Goal: Information Seeking & Learning: Learn about a topic

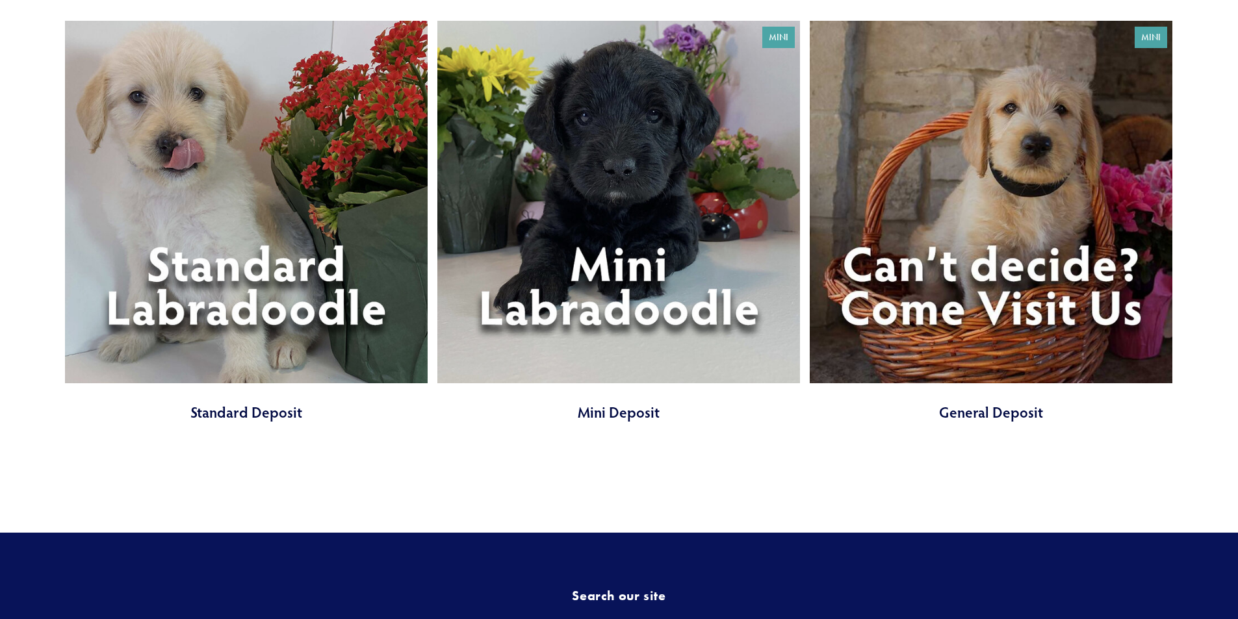
scroll to position [5718, 0]
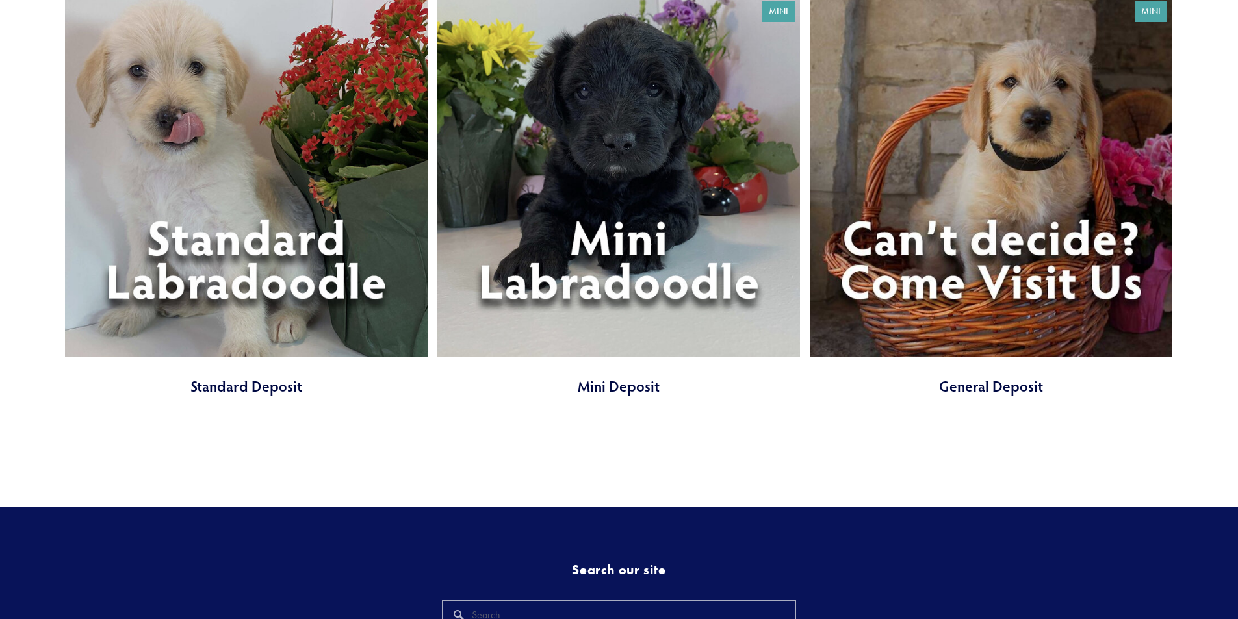
click at [1029, 273] on link at bounding box center [991, 196] width 363 height 402
